Goal: Information Seeking & Learning: Learn about a topic

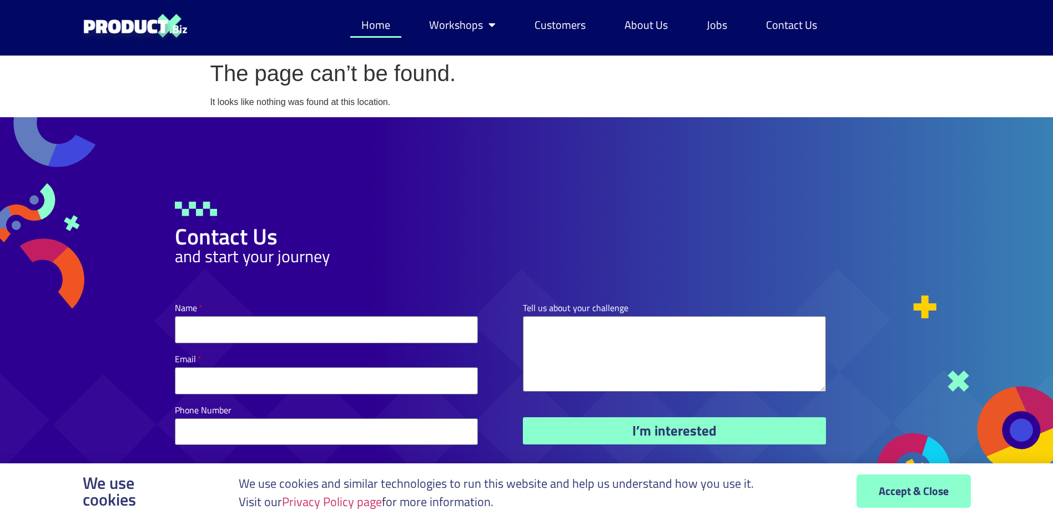
drag, startPoint x: 1056, startPoint y: 91, endPoint x: 376, endPoint y: 26, distance: 682.6
click at [376, 26] on link "Home" at bounding box center [375, 25] width 51 height 26
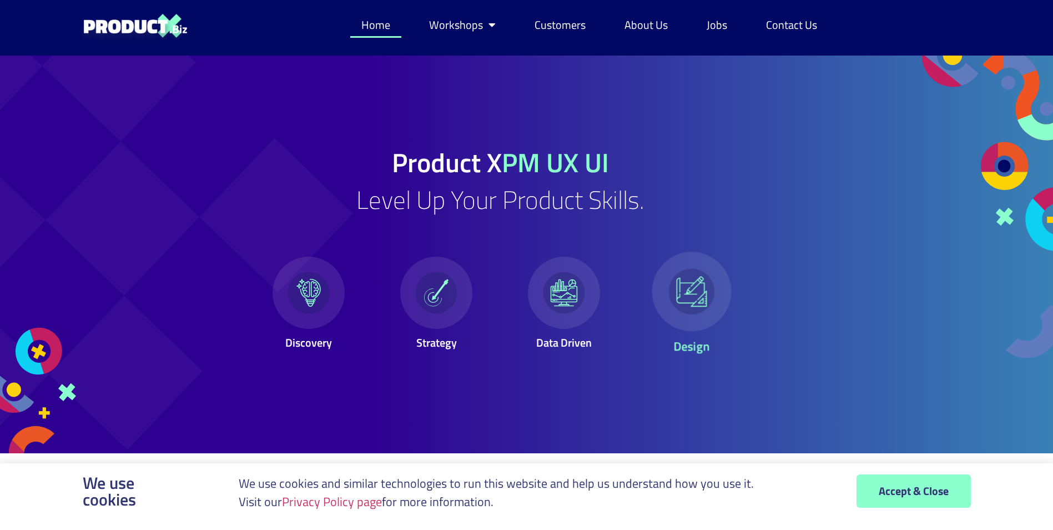
click at [707, 293] on span at bounding box center [692, 291] width 31 height 31
click at [696, 293] on icon at bounding box center [692, 291] width 31 height 31
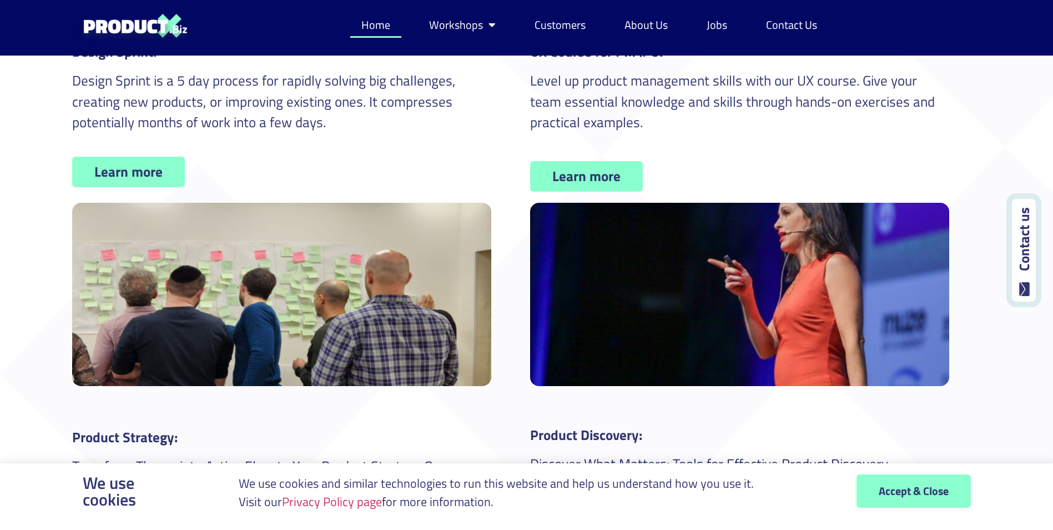
scroll to position [522, 0]
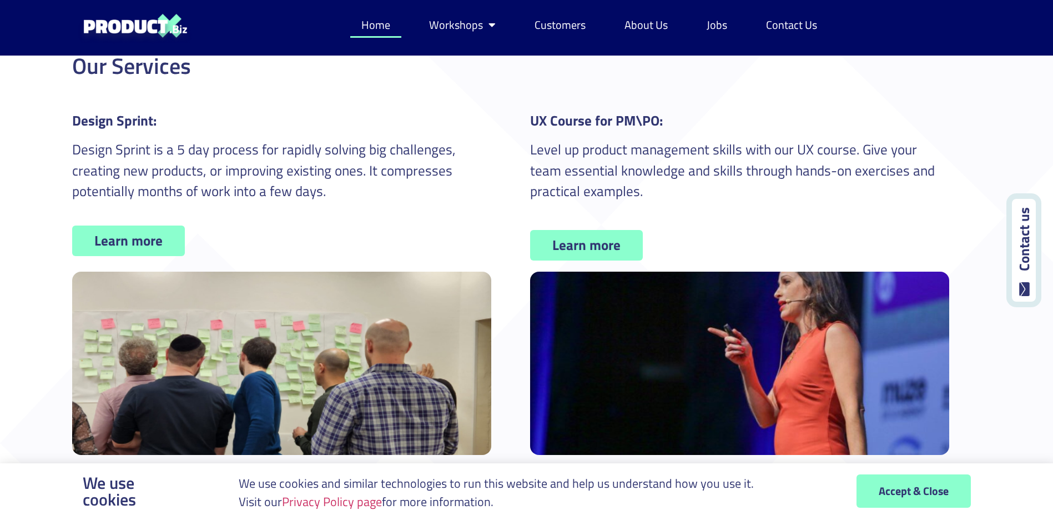
click at [147, 243] on span "Learn more" at bounding box center [128, 241] width 68 height 14
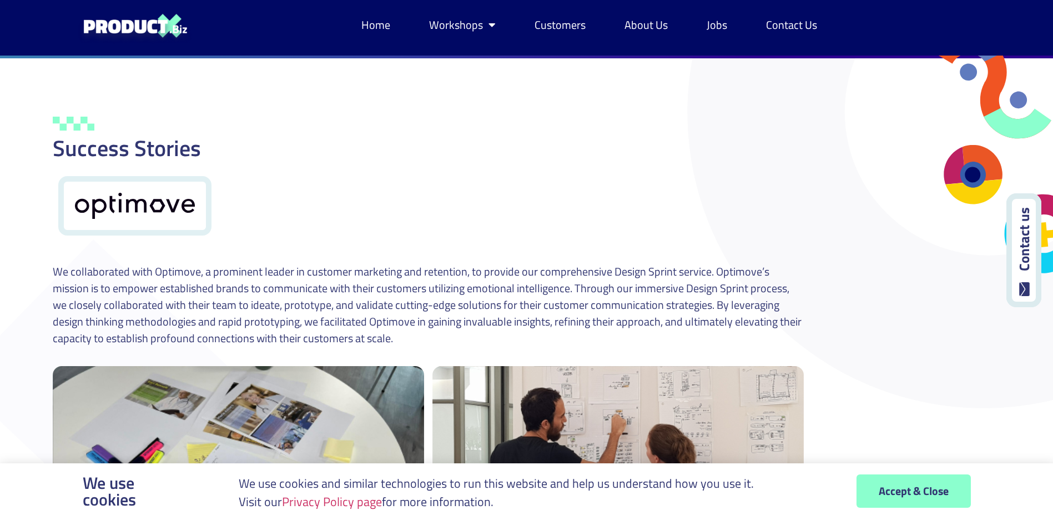
scroll to position [669, 0]
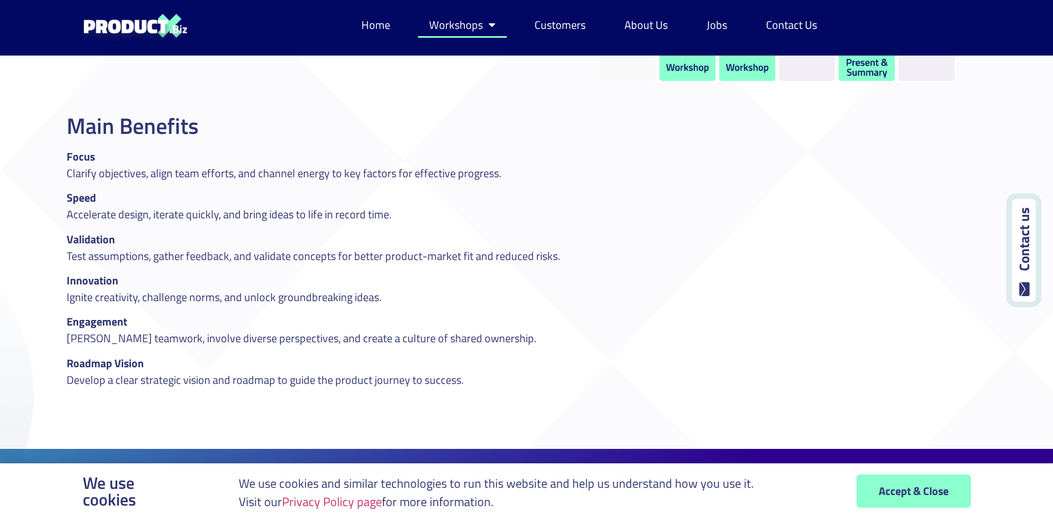
click at [461, 34] on link "Workshops" at bounding box center [462, 25] width 89 height 26
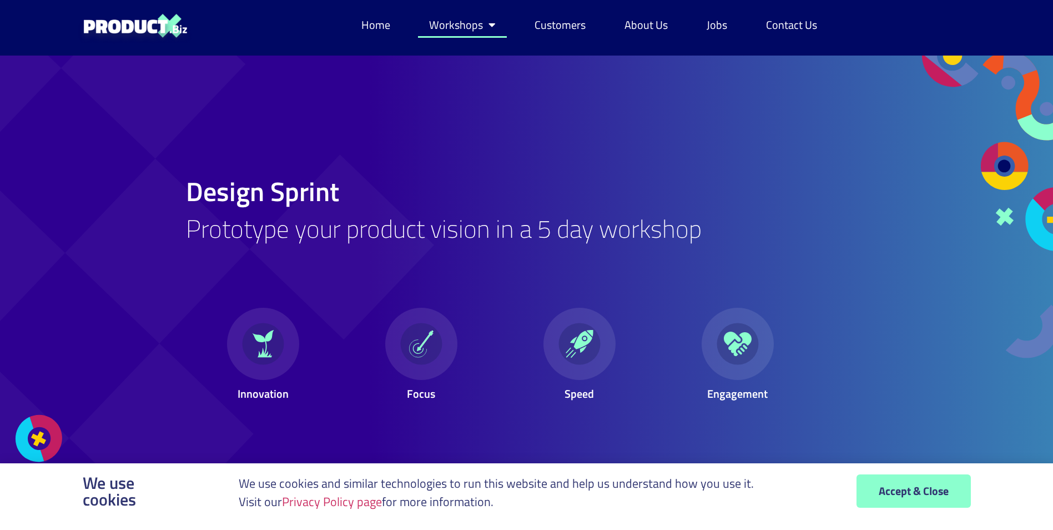
click at [461, 34] on link "Workshops" at bounding box center [462, 25] width 89 height 26
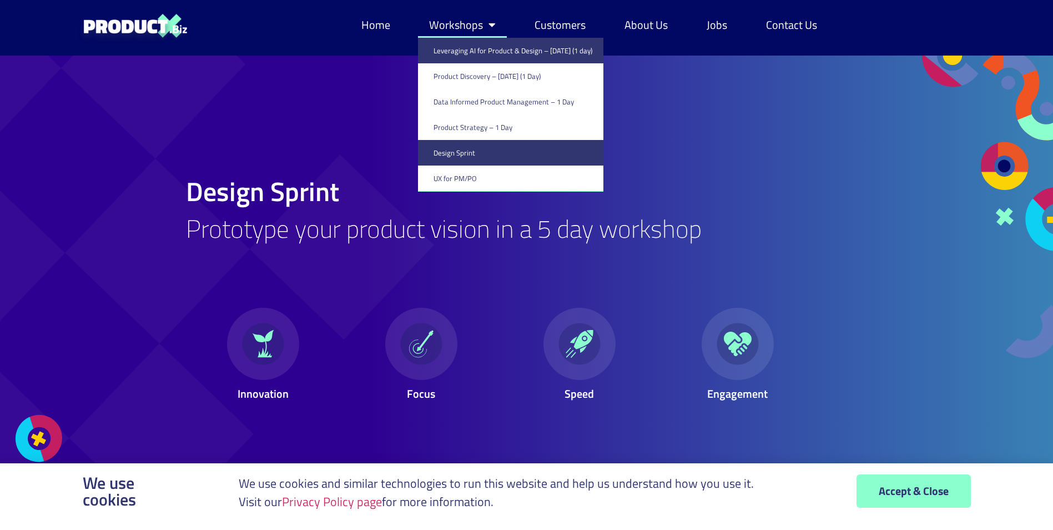
click at [491, 58] on link "Leveraging AI for Product & Design – [DATE] (1 day)" at bounding box center [510, 51] width 185 height 26
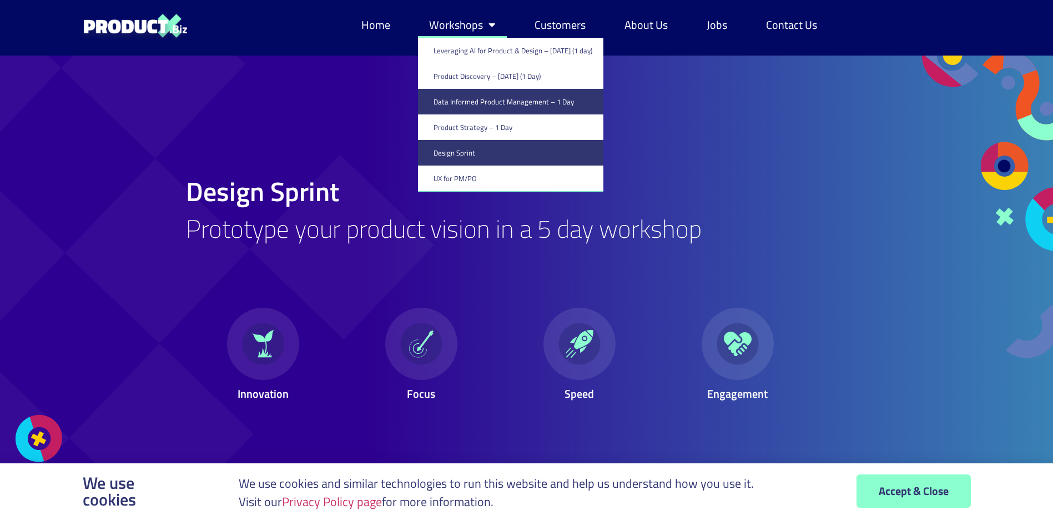
click at [501, 104] on link "Data Informed Product Management – 1 Day" at bounding box center [510, 102] width 185 height 26
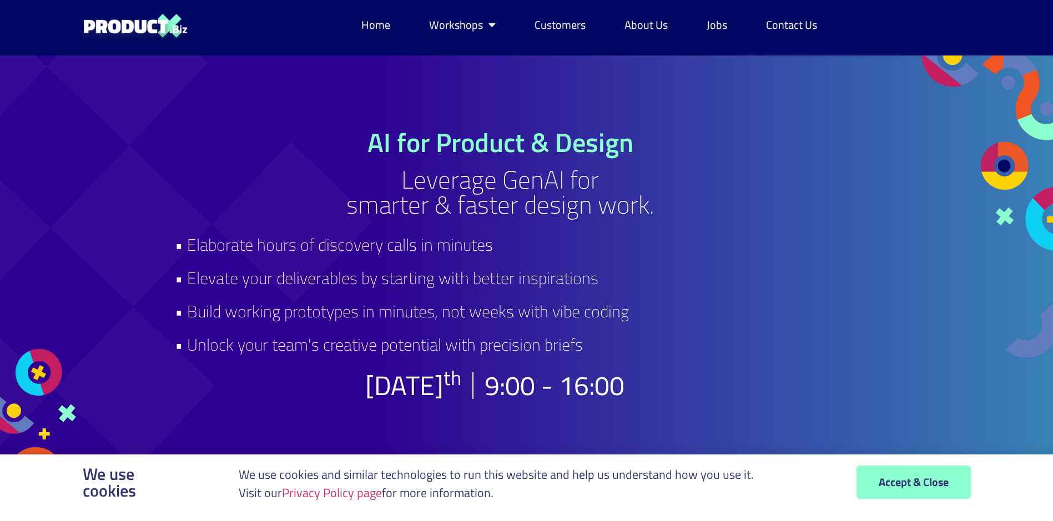
click at [936, 485] on span "Accept & Close" at bounding box center [914, 482] width 70 height 11
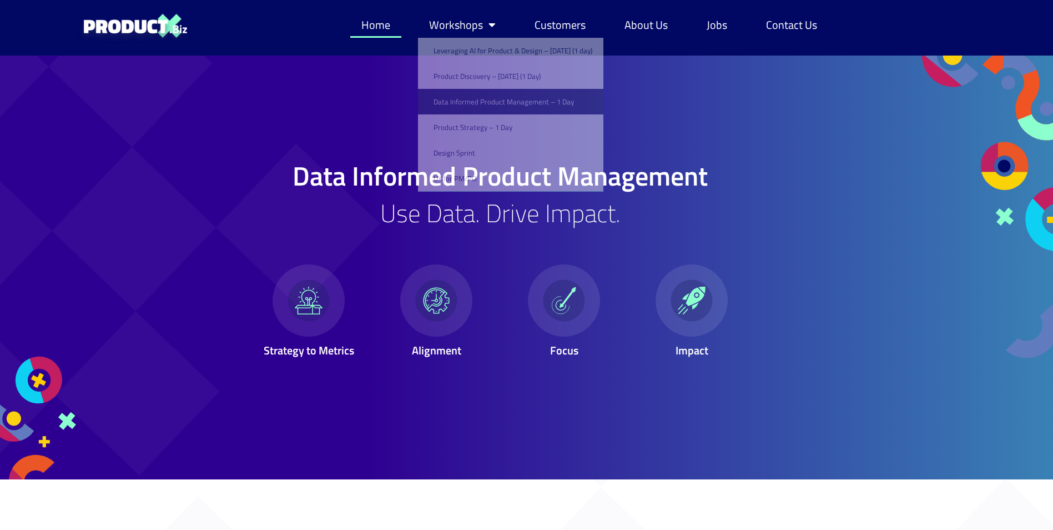
click at [369, 23] on link "Home" at bounding box center [375, 25] width 51 height 26
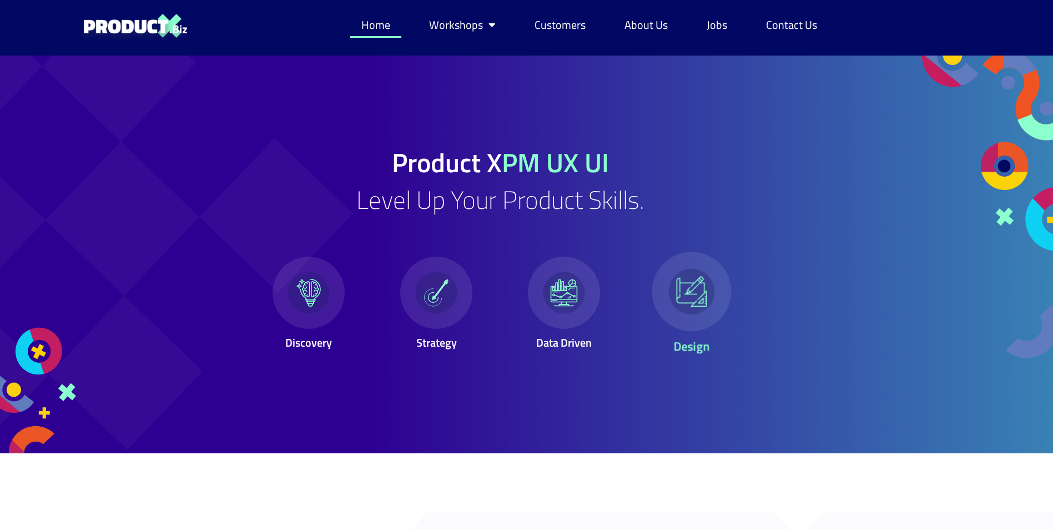
click at [692, 298] on icon at bounding box center [692, 291] width 31 height 31
click at [691, 348] on span "Design" at bounding box center [692, 345] width 36 height 19
click at [140, 36] on img at bounding box center [135, 28] width 117 height 34
click at [561, 291] on icon at bounding box center [564, 291] width 31 height 31
click at [686, 346] on span "Design" at bounding box center [692, 345] width 36 height 19
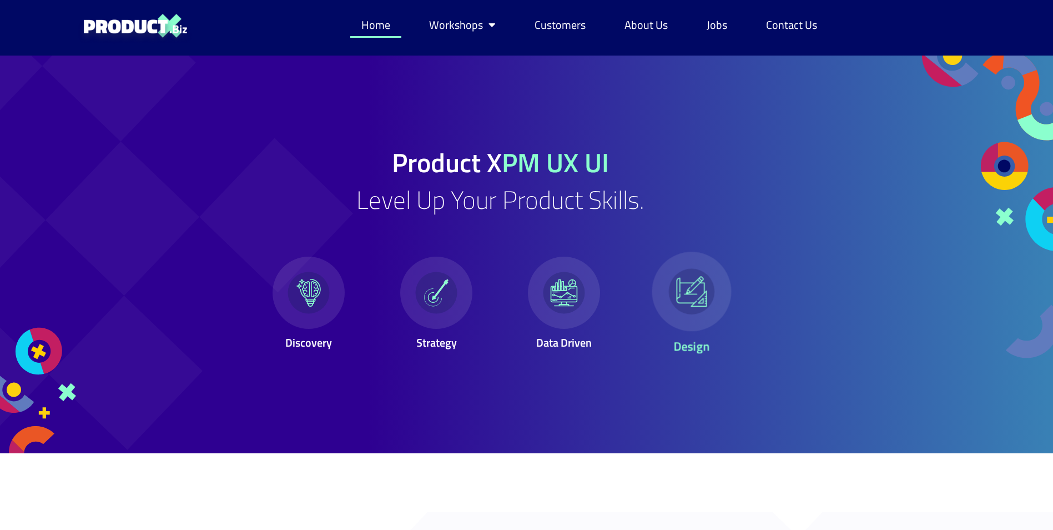
click at [696, 280] on icon at bounding box center [692, 291] width 31 height 31
click at [421, 301] on span at bounding box center [436, 291] width 31 height 31
click at [303, 303] on icon at bounding box center [309, 291] width 31 height 31
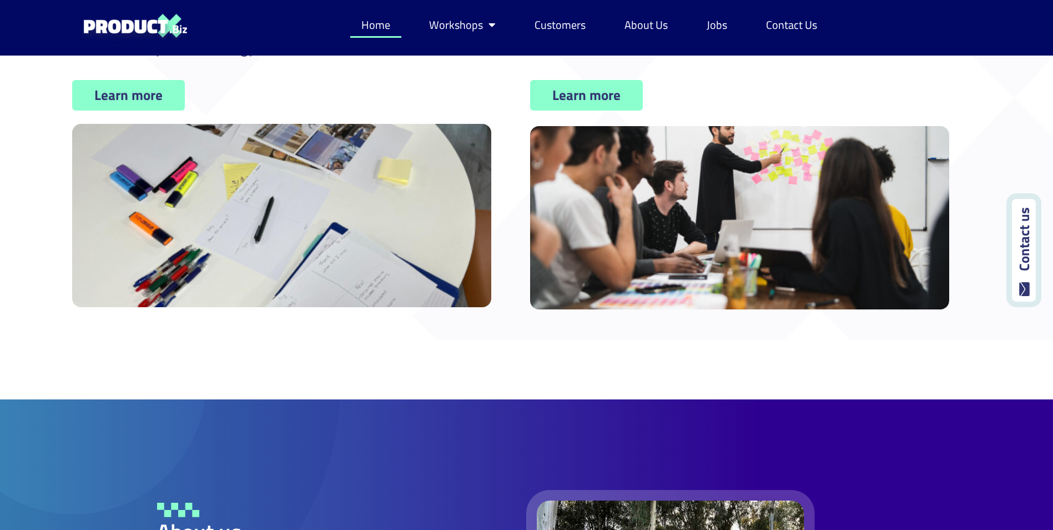
scroll to position [833, 0]
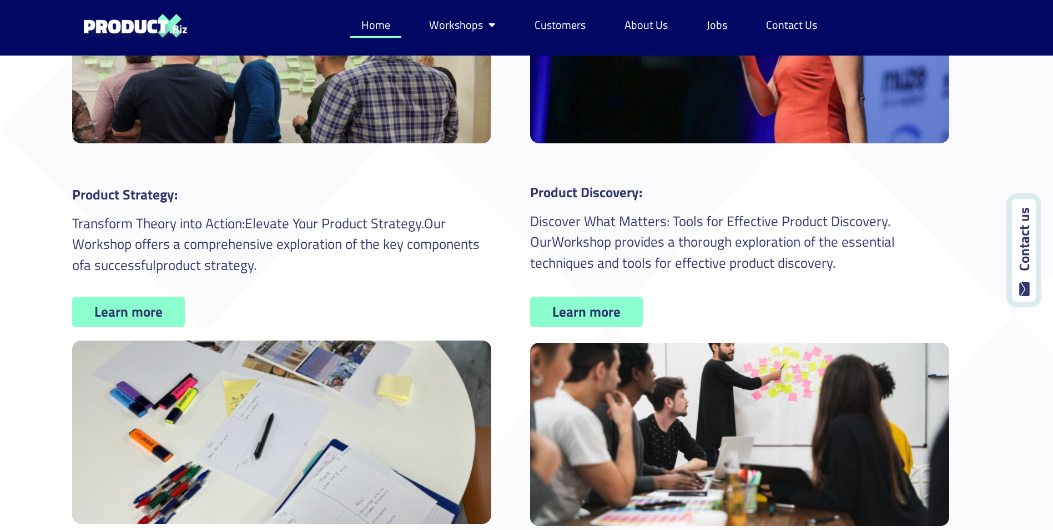
click at [599, 311] on span "Learn more" at bounding box center [586, 312] width 68 height 14
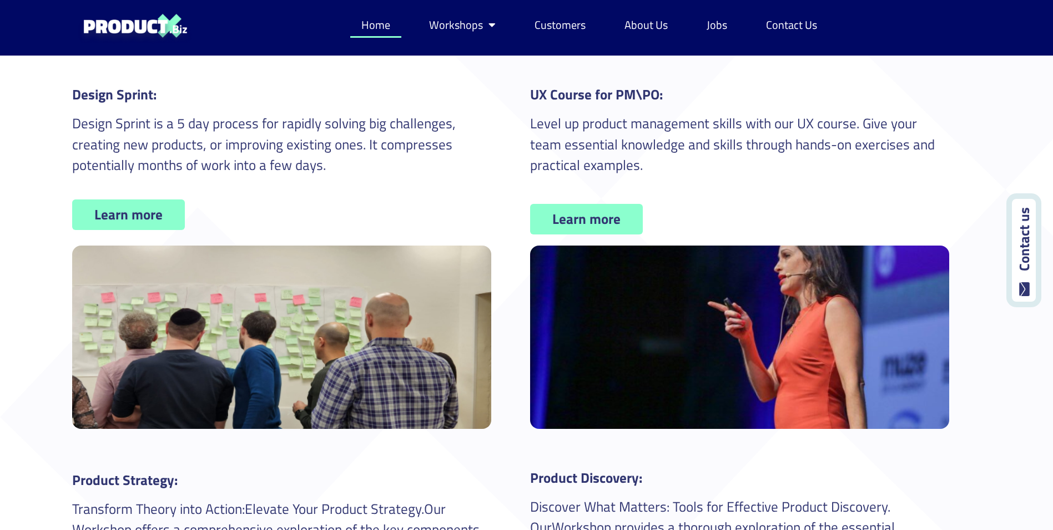
scroll to position [407, 0]
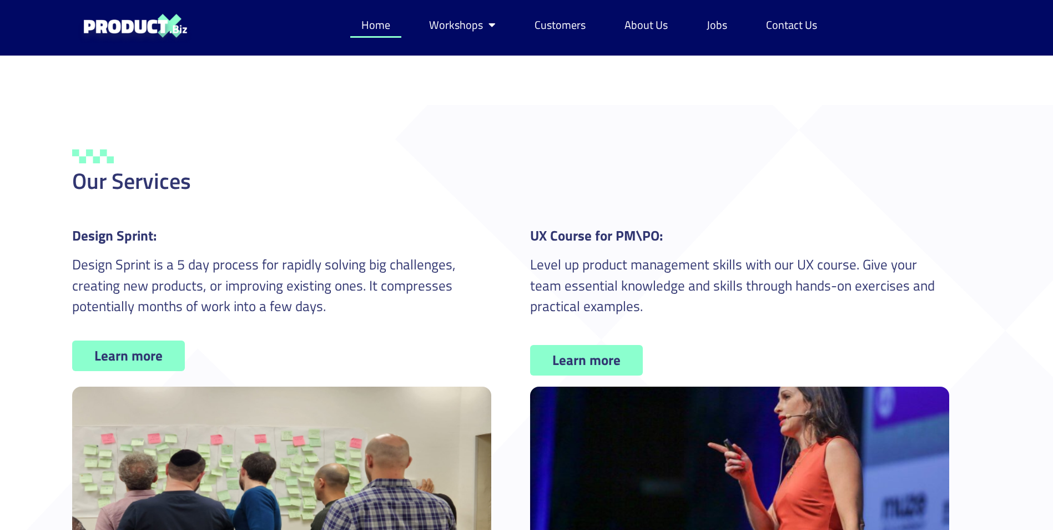
click at [149, 355] on span "Learn more" at bounding box center [128, 356] width 68 height 14
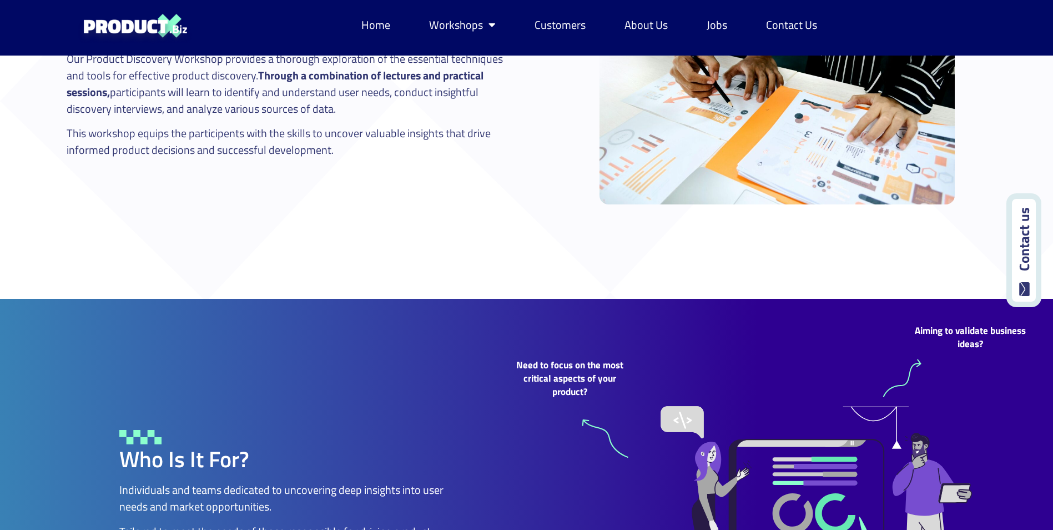
scroll to position [41, 0]
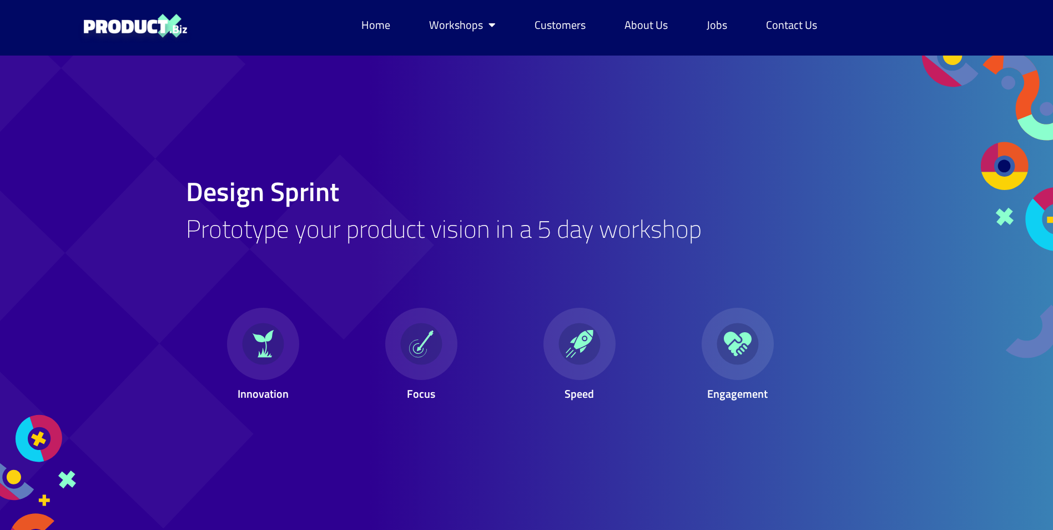
click at [604, 186] on h1 "Design Sprint" at bounding box center [500, 191] width 629 height 27
click at [675, 192] on h1 "Design Sprint" at bounding box center [500, 191] width 629 height 27
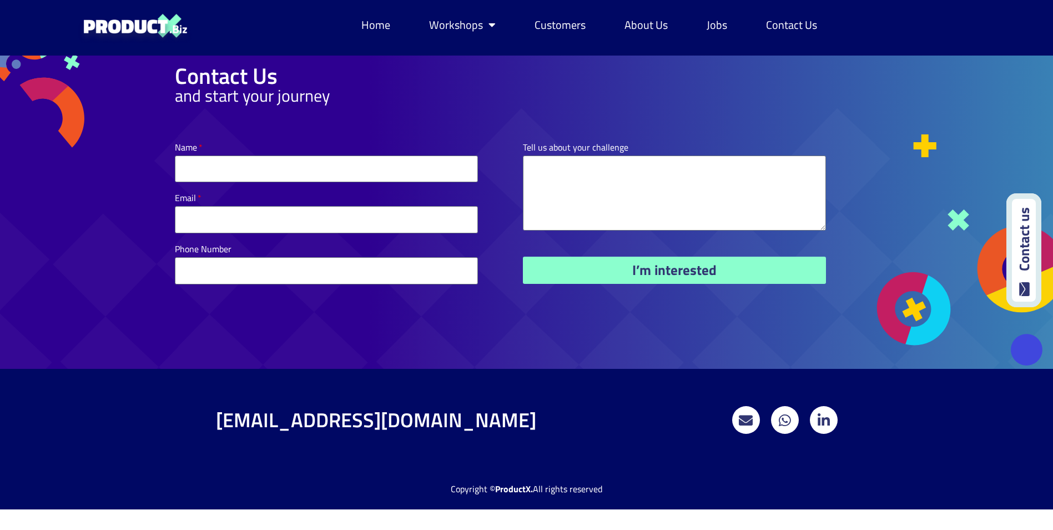
scroll to position [3051, 0]
